Goal: Transaction & Acquisition: Obtain resource

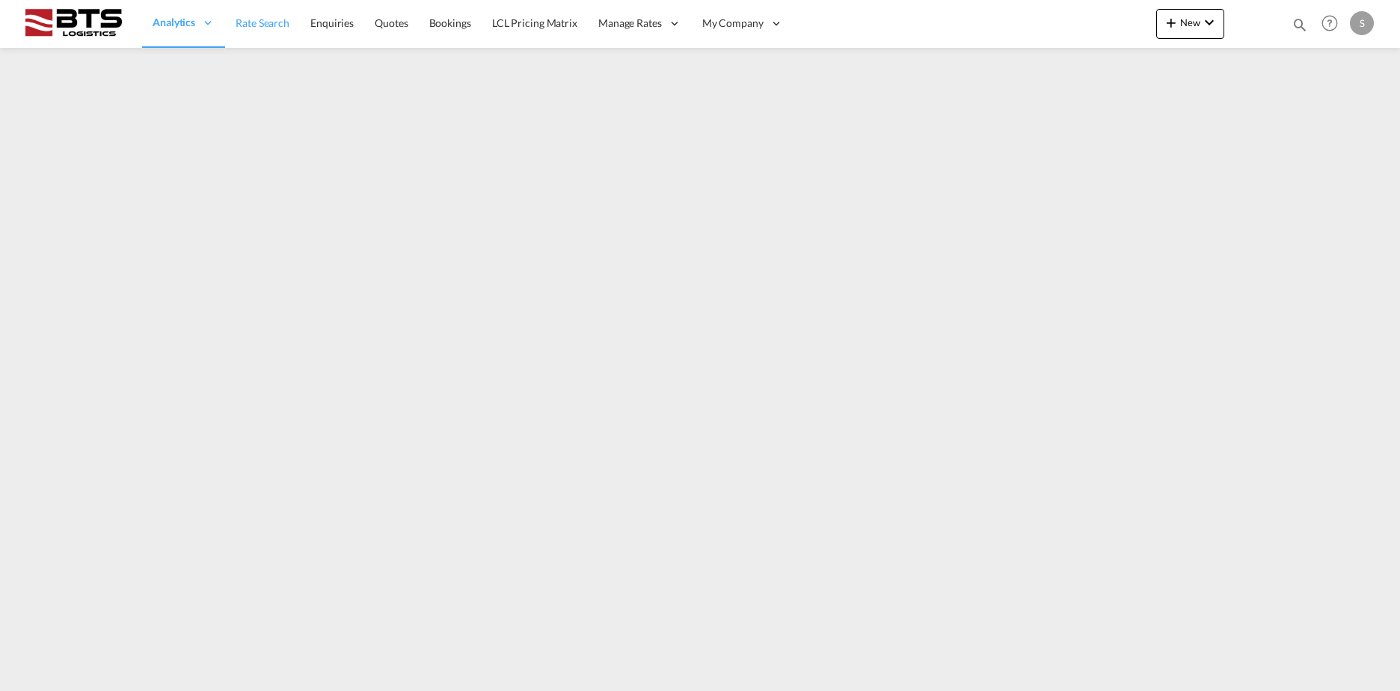
click at [245, 25] on span "Rate Search" at bounding box center [263, 22] width 54 height 13
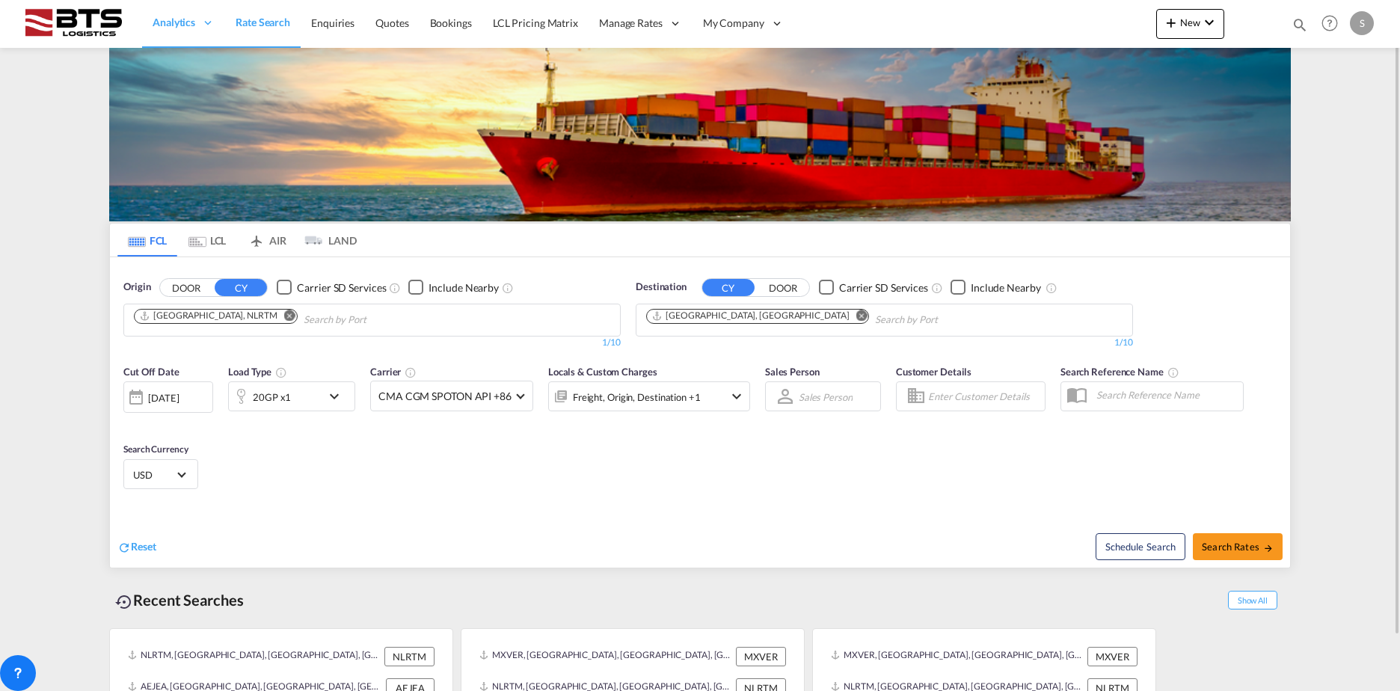
click at [856, 319] on md-icon "Remove" at bounding box center [861, 315] width 11 height 11
click at [704, 316] on body "Analytics Reports Dashboard Rate Search Enquiries Quotes Bookings" at bounding box center [700, 345] width 1400 height 691
click at [680, 324] on body "Analytics Reports Dashboard Rate Search Enquiries Quotes Bookings" at bounding box center [700, 345] width 1400 height 691
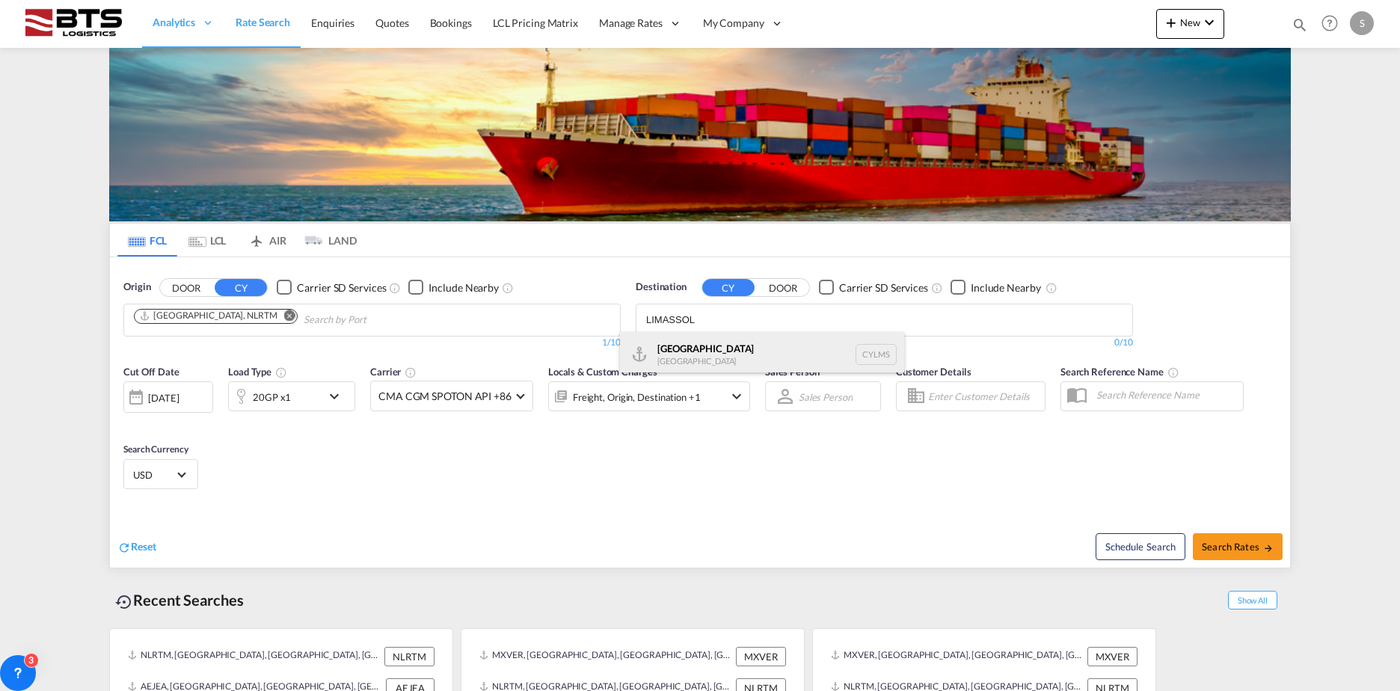
type input "LIMASSOL"
click at [686, 350] on div "[GEOGRAPHIC_DATA] [GEOGRAPHIC_DATA] CYLMS" at bounding box center [762, 354] width 284 height 45
click at [292, 388] on div "20GP x1" at bounding box center [275, 396] width 93 height 30
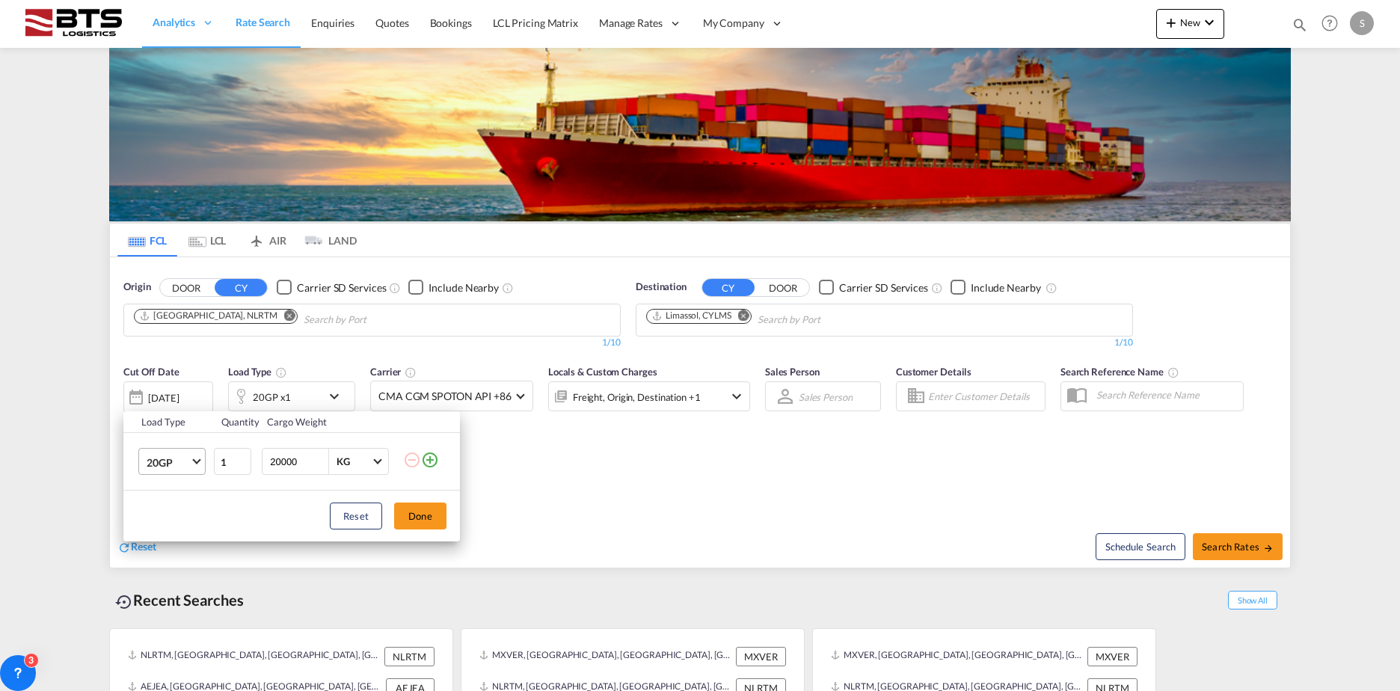
click at [159, 451] on md-select-value "20GP" at bounding box center [175, 461] width 60 height 25
click at [161, 564] on div "40RE" at bounding box center [159, 566] width 25 height 15
click at [436, 529] on button "Done" at bounding box center [420, 515] width 52 height 27
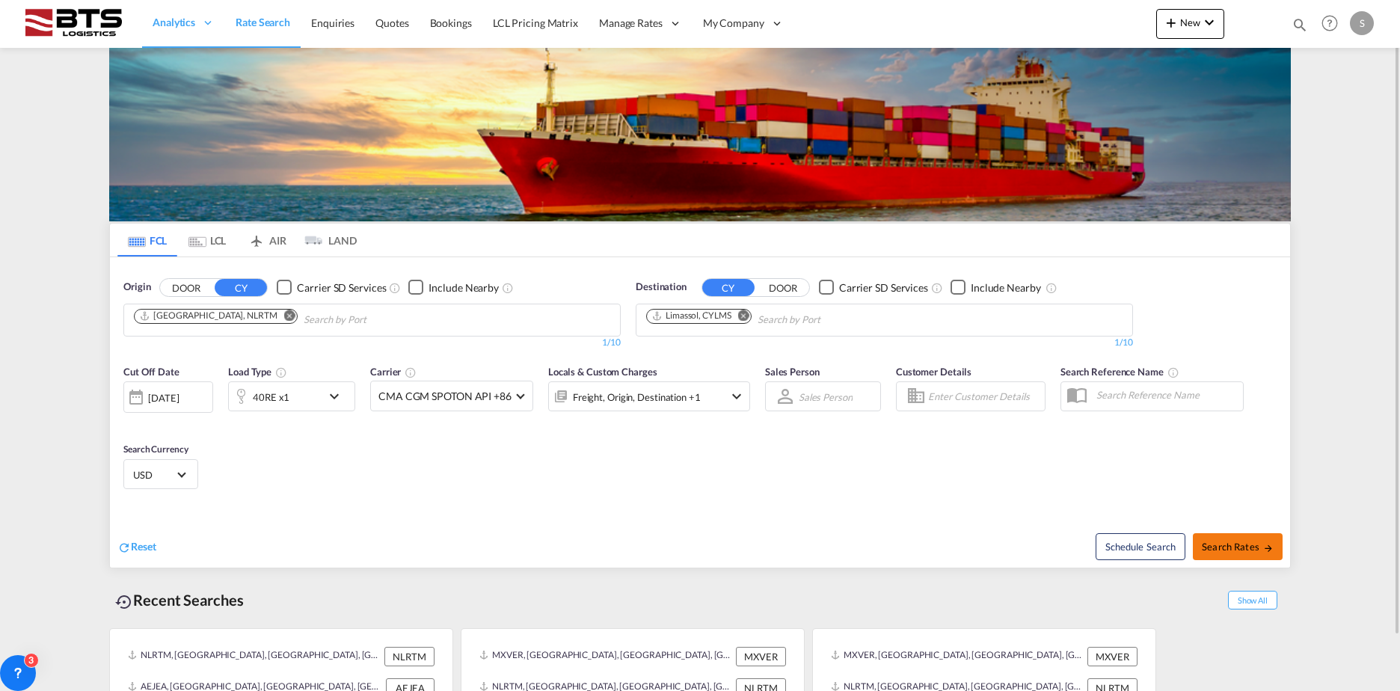
click at [1235, 553] on button "Search Rates" at bounding box center [1238, 546] width 90 height 27
type input "NLRTM to CYLMS / [DATE]"
